Goal: Task Accomplishment & Management: Manage account settings

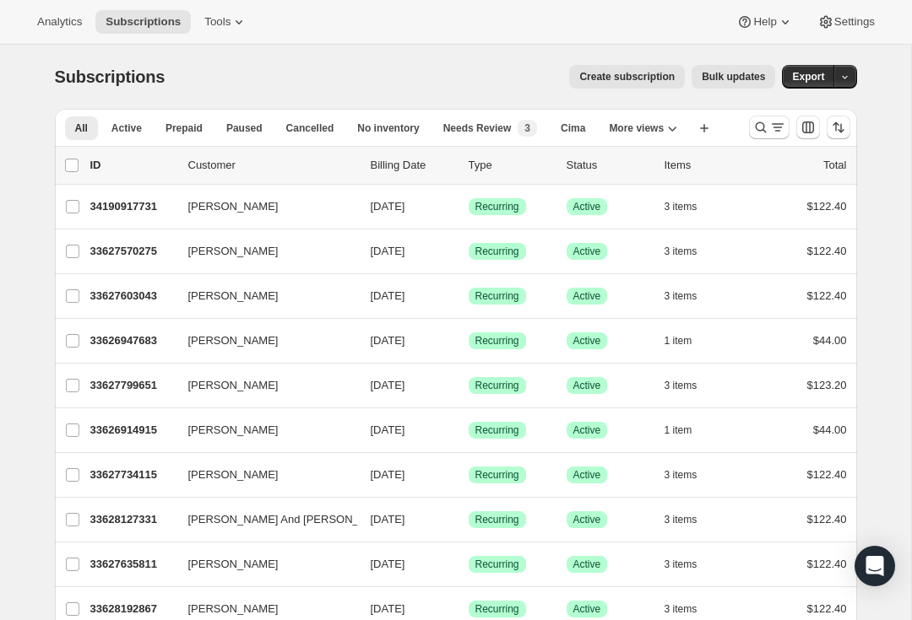
click at [768, 123] on div "Search and filter results" at bounding box center [769, 127] width 34 height 17
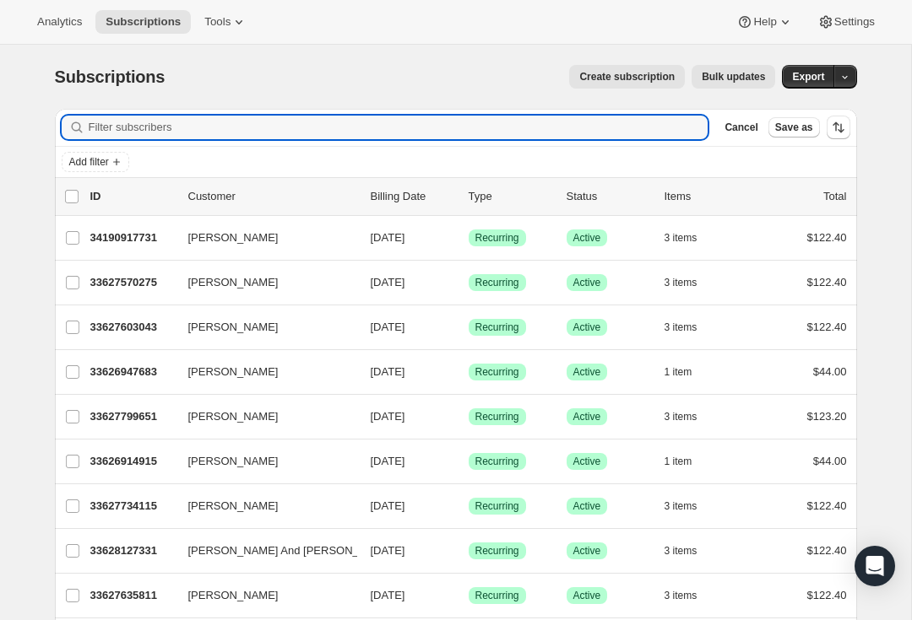
click at [488, 132] on input "Filter subscribers" at bounding box center [399, 128] width 620 height 24
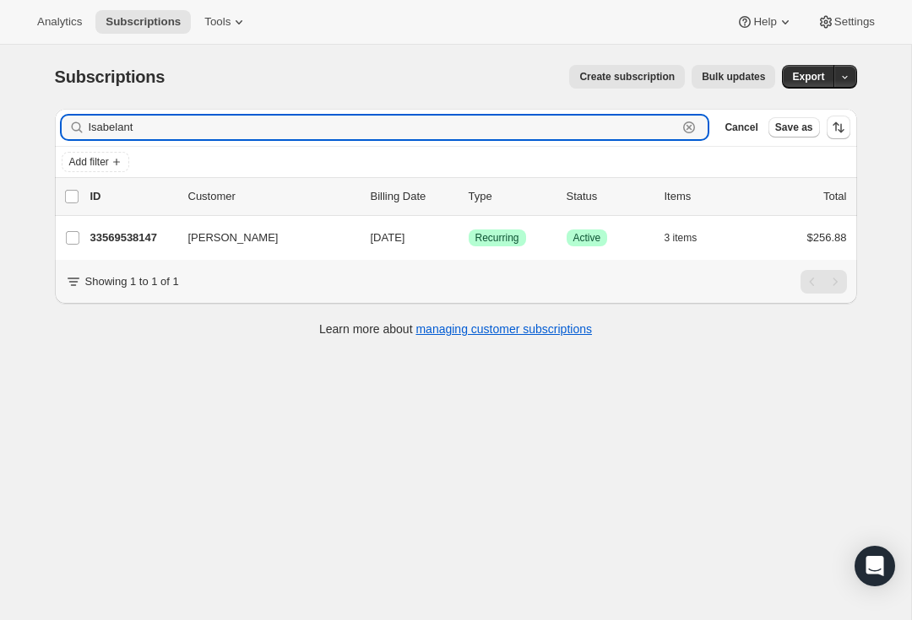
type input "Isabelant"
click at [240, 236] on span "[PERSON_NAME]" at bounding box center [233, 238] width 90 height 17
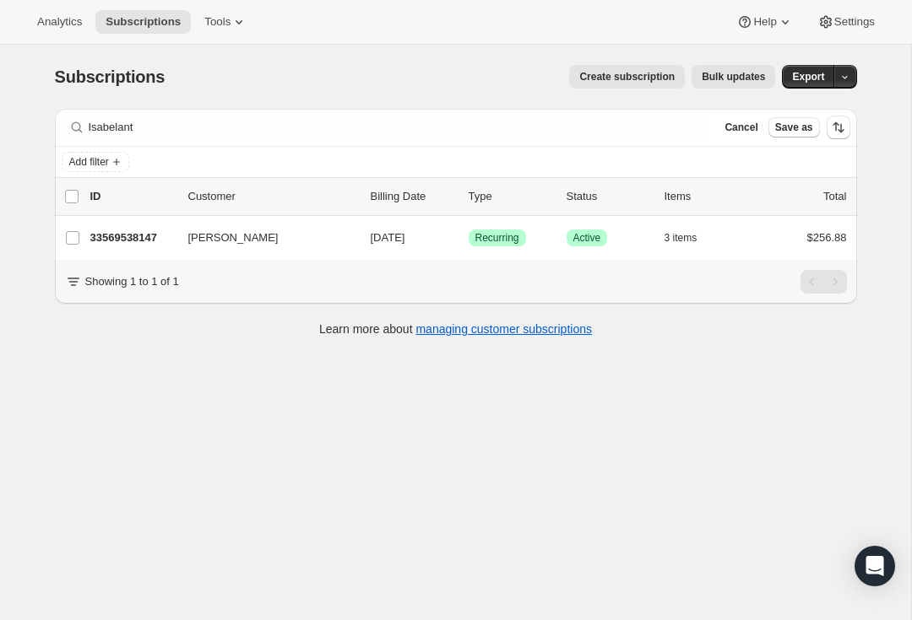
click at [117, 234] on p "33569538147" at bounding box center [132, 238] width 84 height 17
